Goal: Entertainment & Leisure: Consume media (video, audio)

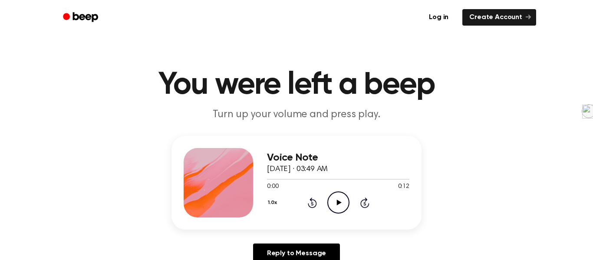
click at [340, 196] on icon "Play Audio" at bounding box center [338, 202] width 22 height 22
click at [334, 200] on icon "Play Audio" at bounding box center [338, 202] width 22 height 22
click at [321, 190] on div "0:00 0:23" at bounding box center [338, 186] width 142 height 9
click at [343, 207] on icon "Play Audio" at bounding box center [338, 202] width 22 height 22
click at [270, 176] on div at bounding box center [338, 178] width 142 height 7
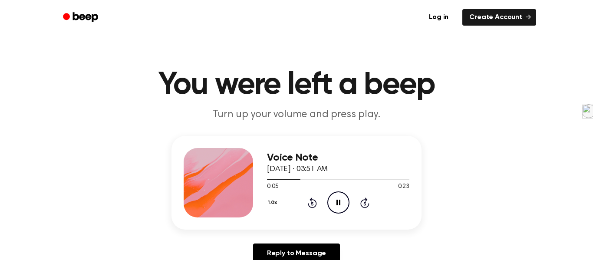
click at [349, 209] on div "1.0x Rewind 5 seconds Pause Audio Skip 5 seconds" at bounding box center [338, 202] width 142 height 22
click at [339, 206] on icon "Pause Audio" at bounding box center [338, 202] width 22 height 22
click at [311, 202] on icon at bounding box center [312, 203] width 2 height 3
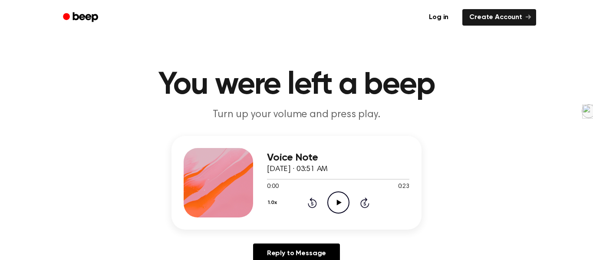
click at [360, 199] on icon "Skip 5 seconds" at bounding box center [365, 202] width 10 height 11
click at [314, 202] on icon "Rewind 5 seconds" at bounding box center [312, 202] width 10 height 11
click at [331, 200] on icon "Play Audio" at bounding box center [338, 202] width 22 height 22
click at [337, 200] on icon "Play Audio" at bounding box center [338, 202] width 22 height 22
click at [337, 206] on icon "Play Audio" at bounding box center [338, 202] width 22 height 22
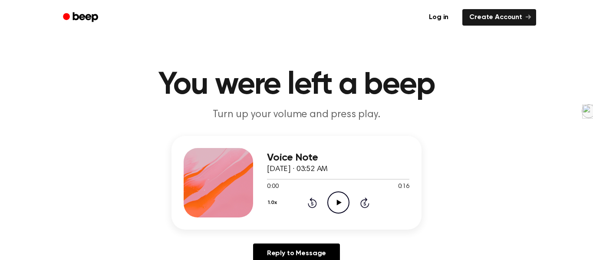
click at [343, 205] on icon "Play Audio" at bounding box center [338, 202] width 22 height 22
click at [337, 196] on icon "Play Audio" at bounding box center [338, 202] width 22 height 22
click at [343, 205] on icon "Play Audio" at bounding box center [338, 202] width 22 height 22
click at [338, 203] on icon at bounding box center [338, 203] width 5 height 6
click at [324, 200] on div "1.0x Rewind 5 seconds Play Audio Skip 5 seconds" at bounding box center [338, 202] width 142 height 22
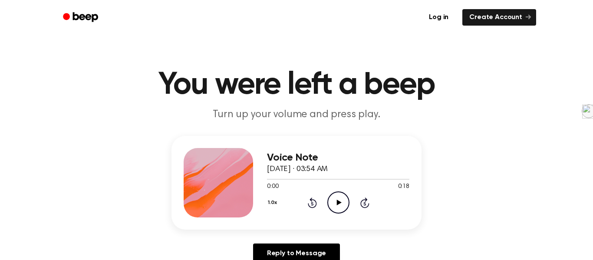
click at [332, 205] on icon "Play Audio" at bounding box center [338, 202] width 22 height 22
click at [341, 202] on icon "Play Audio" at bounding box center [338, 202] width 22 height 22
